Goal: Transaction & Acquisition: Purchase product/service

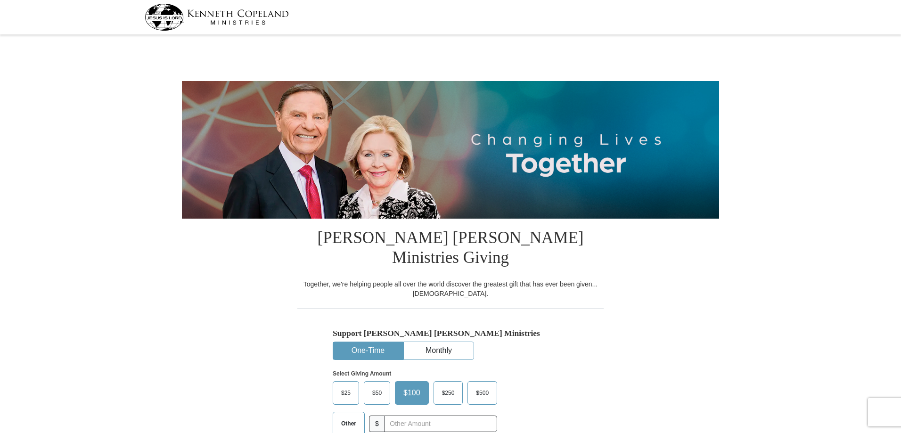
select select "CO"
click at [419, 416] on input "text" at bounding box center [440, 424] width 105 height 16
type input "200.00"
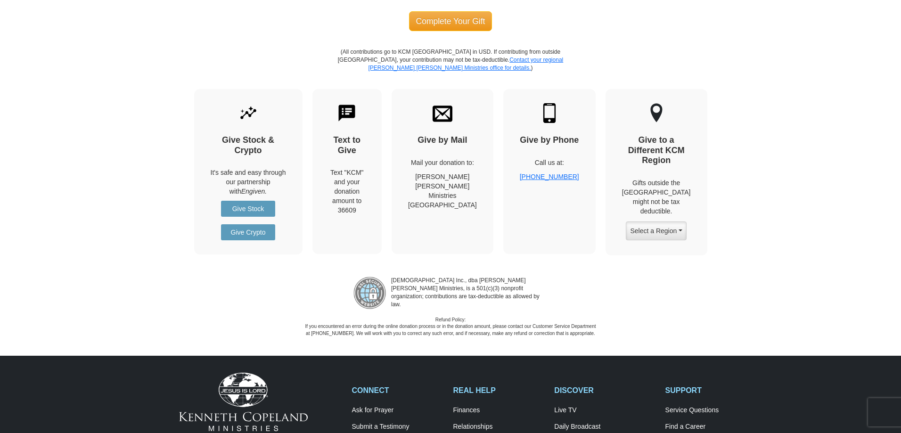
scroll to position [943, 0]
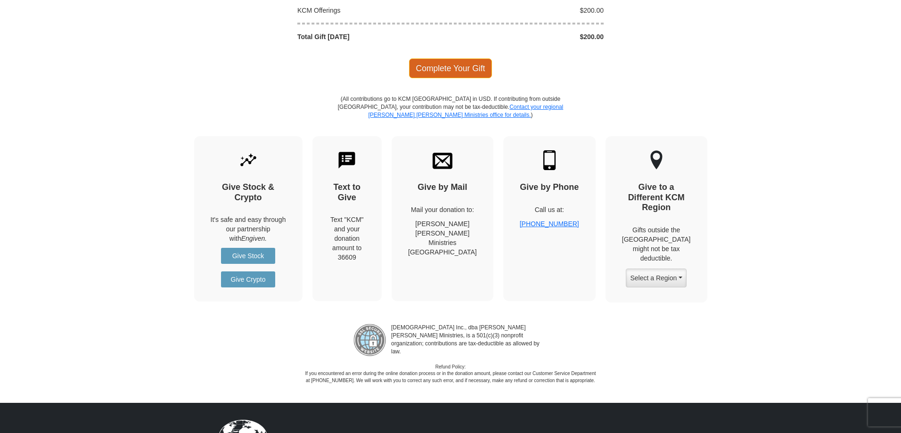
click at [428, 58] on span "Complete Your Gift" at bounding box center [450, 68] width 83 height 20
